Goal: Transaction & Acquisition: Obtain resource

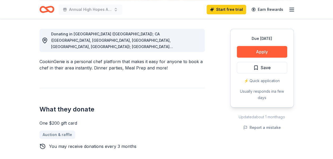
scroll to position [143, 0]
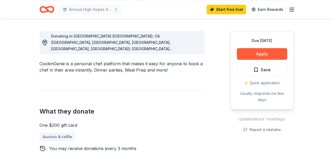
click at [188, 49] on span "Donating in AZ (Maricopa County); CA (Los Angeles County, Riverside County, San…" at bounding box center [121, 100] width 140 height 132
click at [191, 52] on div "Donating in AZ (Maricopa County); CA (Los Angeles County, Riverside County, San…" at bounding box center [125, 42] width 149 height 19
click at [184, 45] on div "Donating in AZ (Maricopa County); CA (Los Angeles County, Riverside County, San…" at bounding box center [125, 42] width 149 height 19
click at [87, 46] on div "Donating in AZ (Maricopa County); CA (Los Angeles County, Riverside County, San…" at bounding box center [125, 42] width 149 height 19
